Goal: Find specific page/section: Find specific page/section

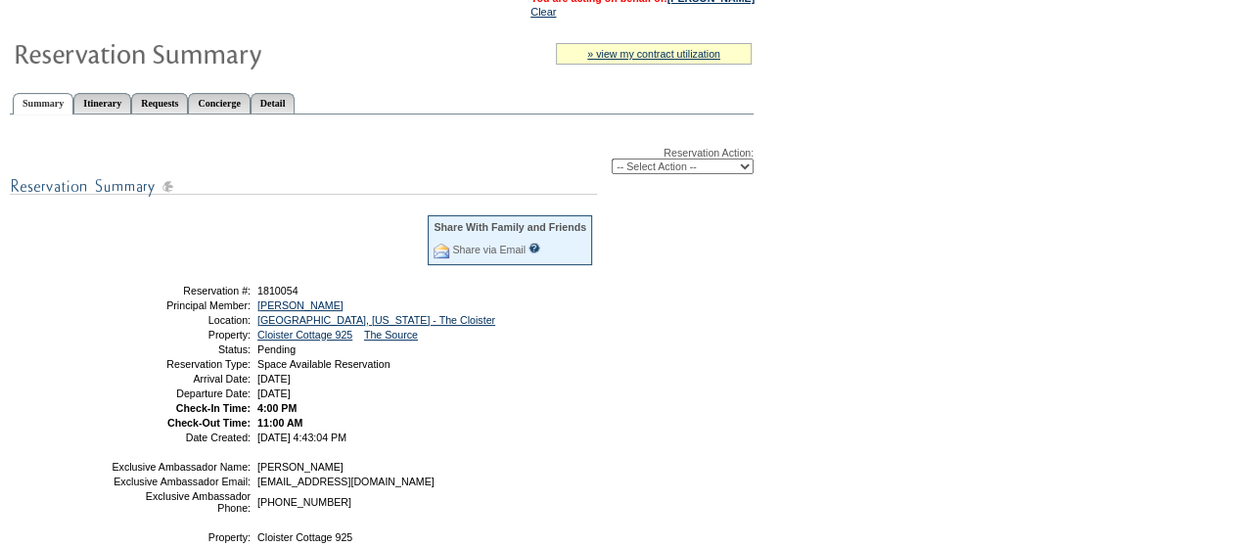
scroll to position [9, 0]
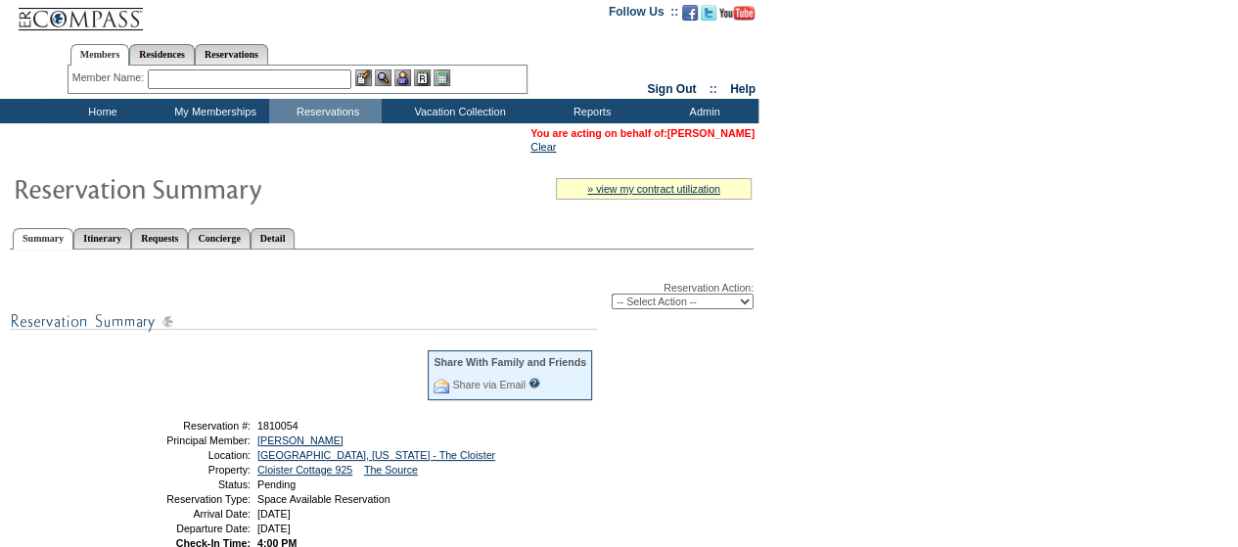
click at [695, 134] on link "[PERSON_NAME]" at bounding box center [711, 133] width 87 height 12
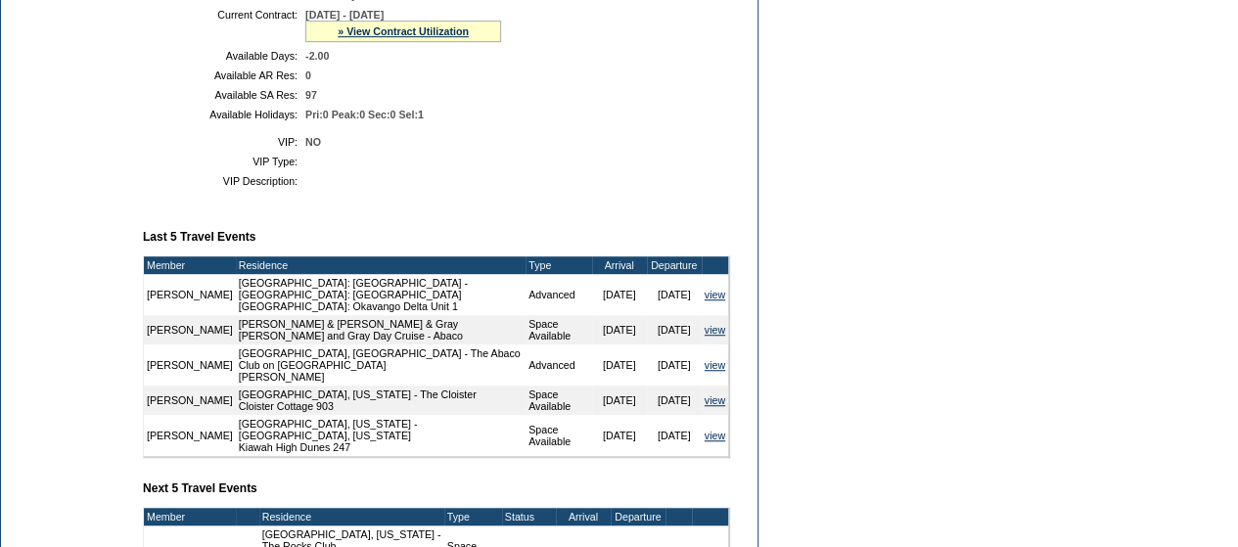
scroll to position [570, 0]
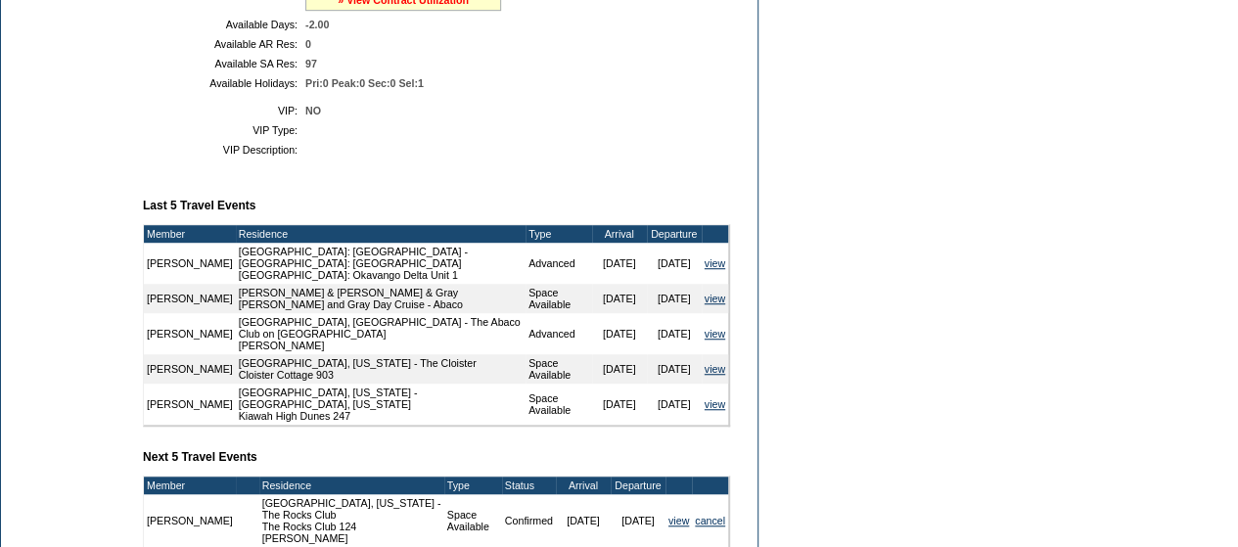
click at [379, 6] on link "» View Contract Utilization" at bounding box center [403, 0] width 131 height 12
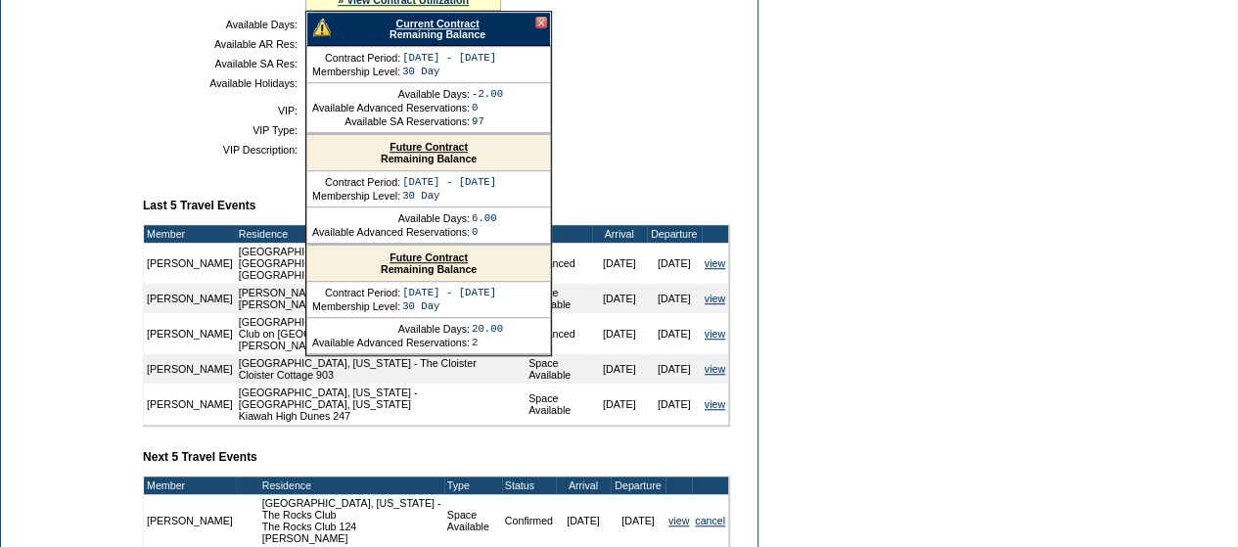
click at [403, 29] on link "Current Contract" at bounding box center [437, 24] width 83 height 12
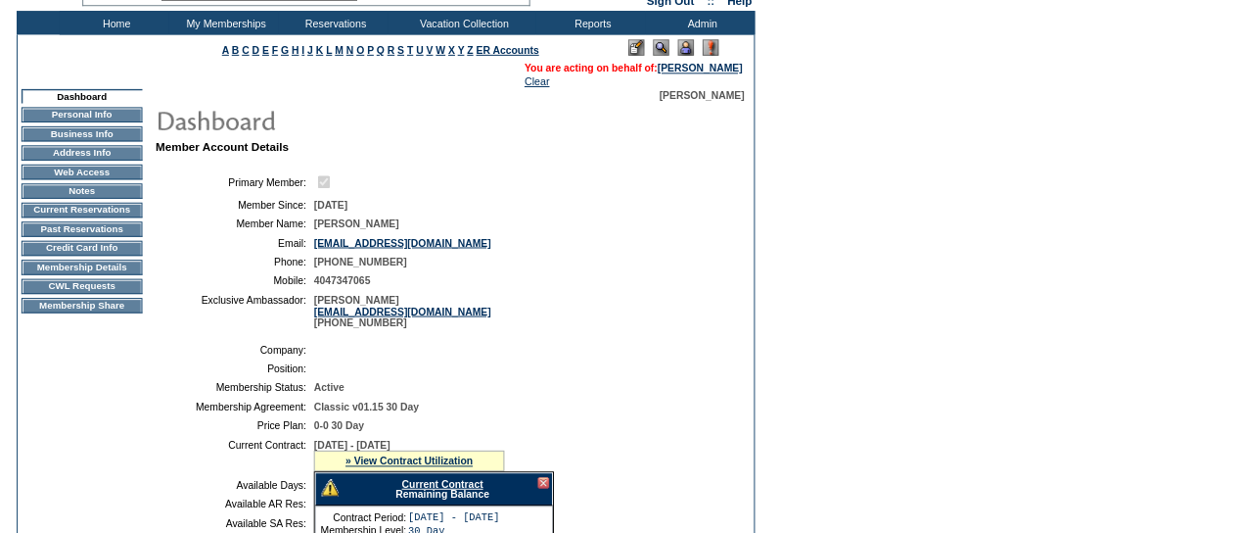
scroll to position [0, 0]
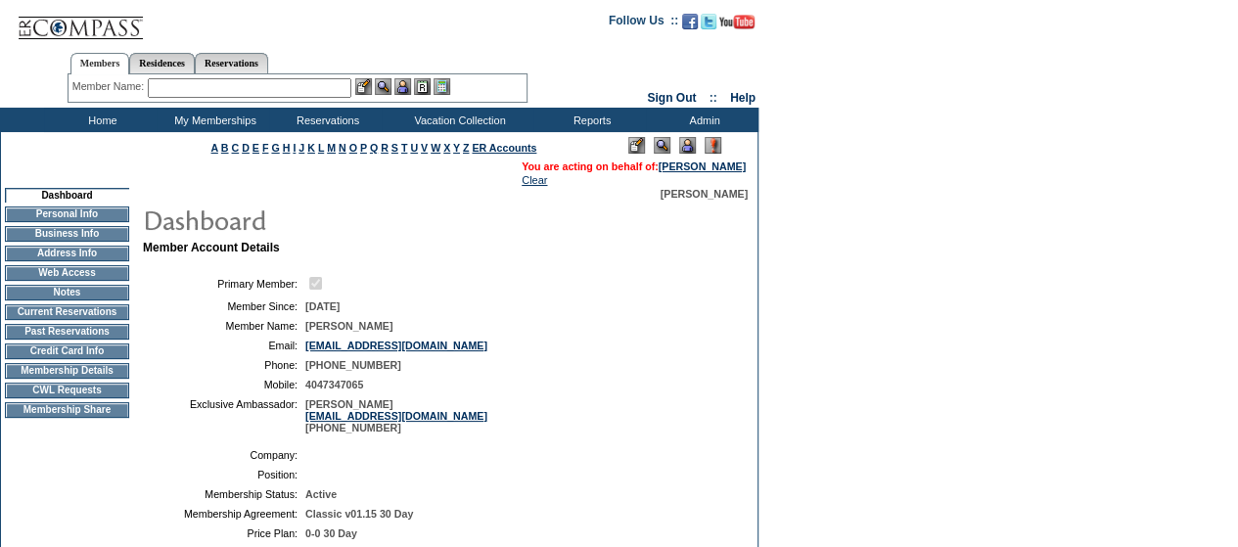
click at [257, 91] on input "text" at bounding box center [250, 88] width 204 height 20
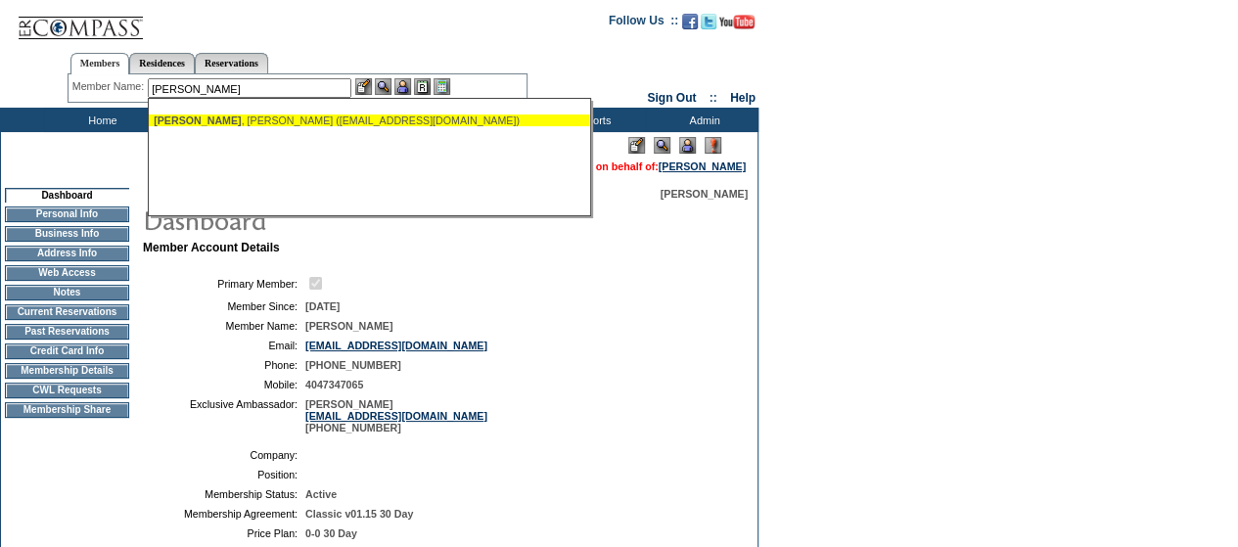
click at [235, 117] on div "[PERSON_NAME][GEOGRAPHIC_DATA] ([EMAIL_ADDRESS][DOMAIN_NAME])" at bounding box center [369, 121] width 431 height 12
type input "[PERSON_NAME][GEOGRAPHIC_DATA] ([EMAIL_ADDRESS][DOMAIN_NAME])"
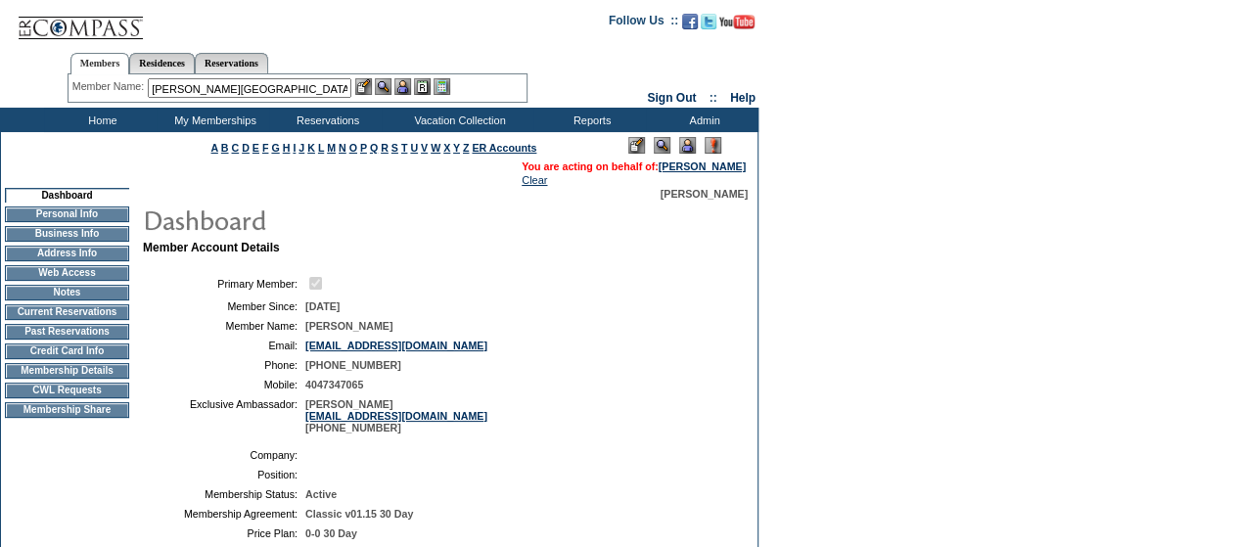
click at [377, 83] on div at bounding box center [402, 86] width 95 height 17
click at [388, 84] on img at bounding box center [383, 86] width 17 height 17
